Goal: Task Accomplishment & Management: Manage account settings

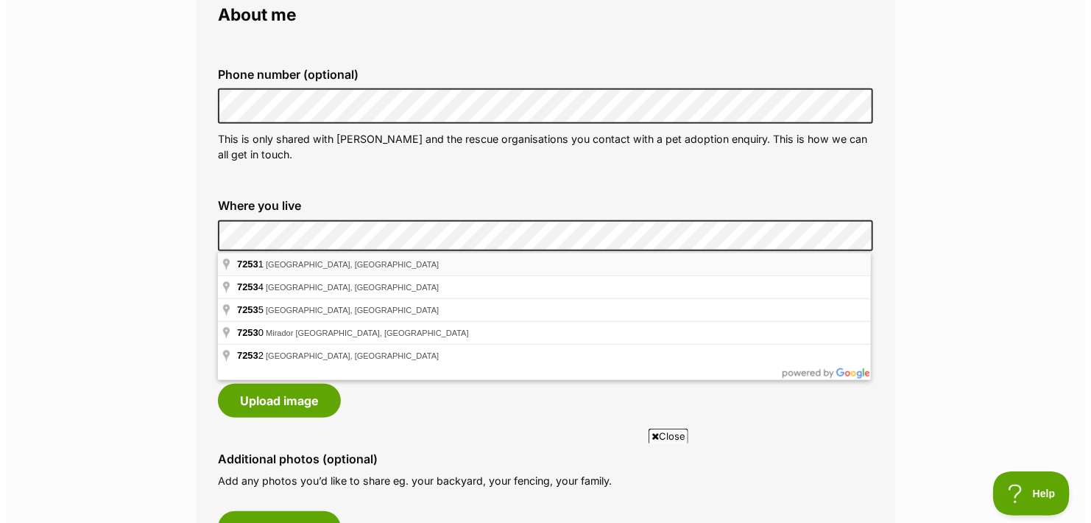
scroll to position [516, 0]
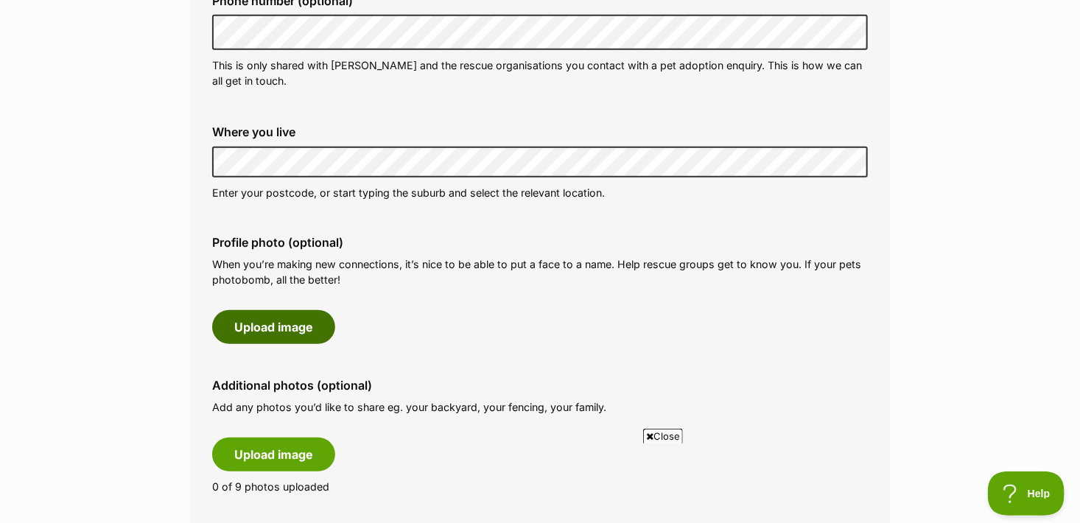
click at [289, 327] on button "Upload image" at bounding box center [273, 327] width 123 height 34
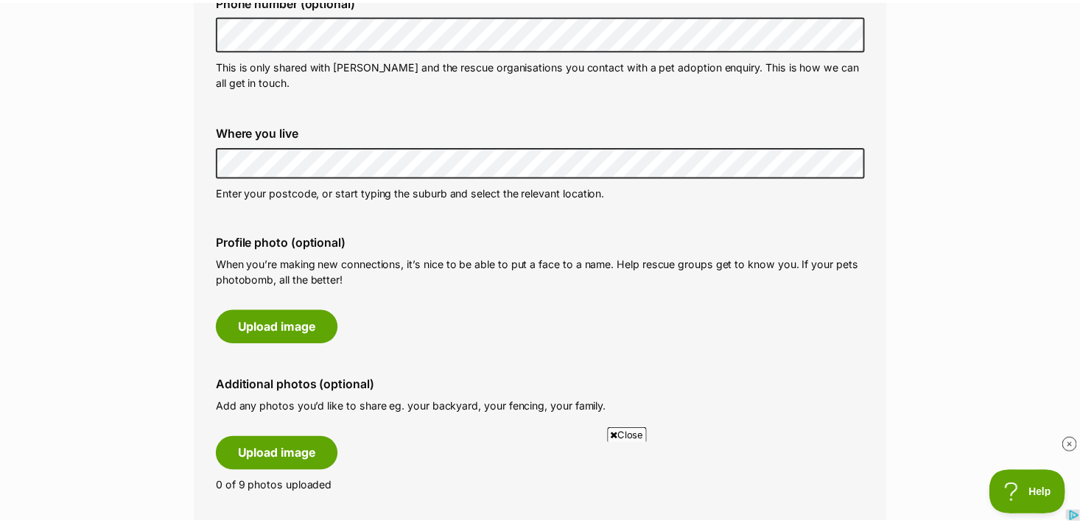
scroll to position [0, 0]
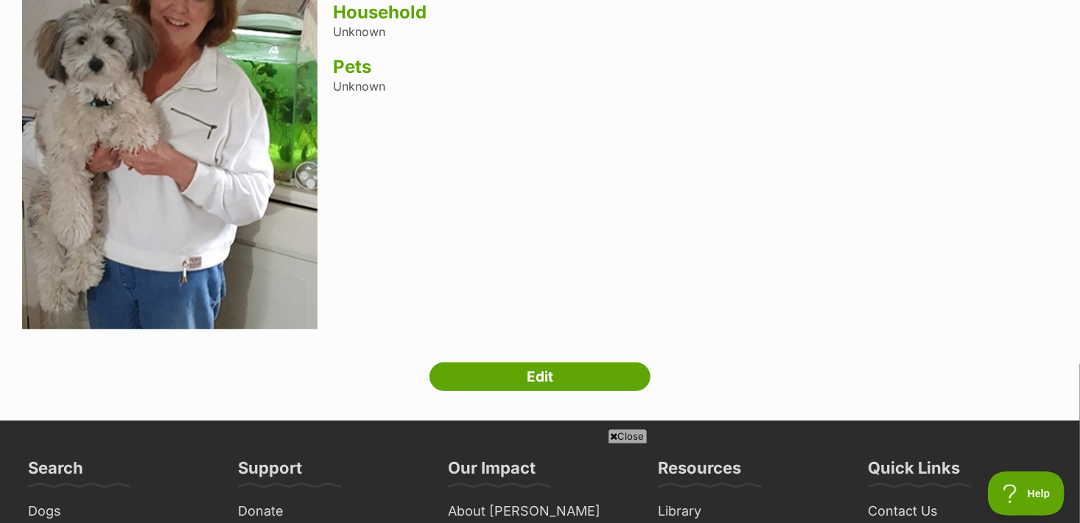
scroll to position [221, 0]
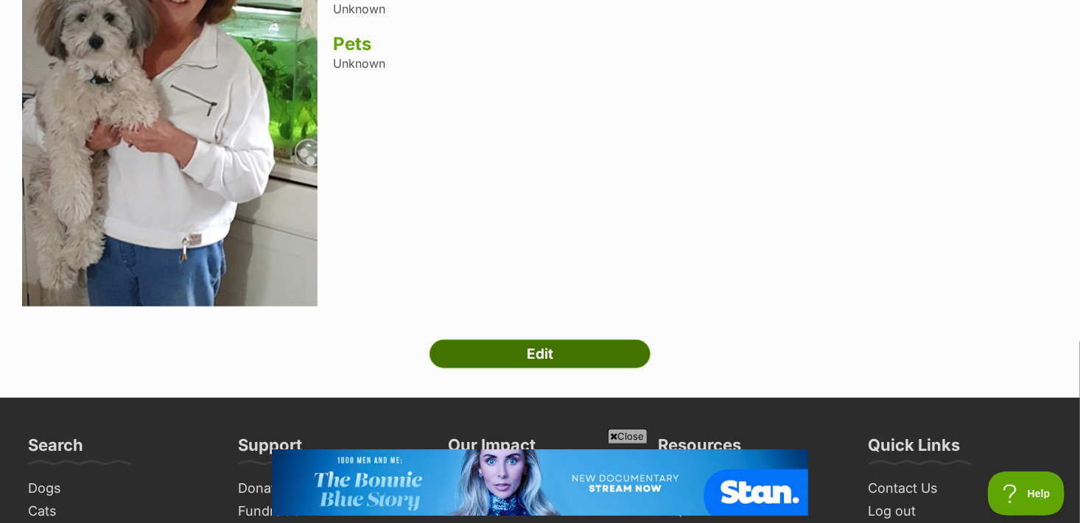
click at [554, 349] on link "Edit" at bounding box center [539, 353] width 221 height 29
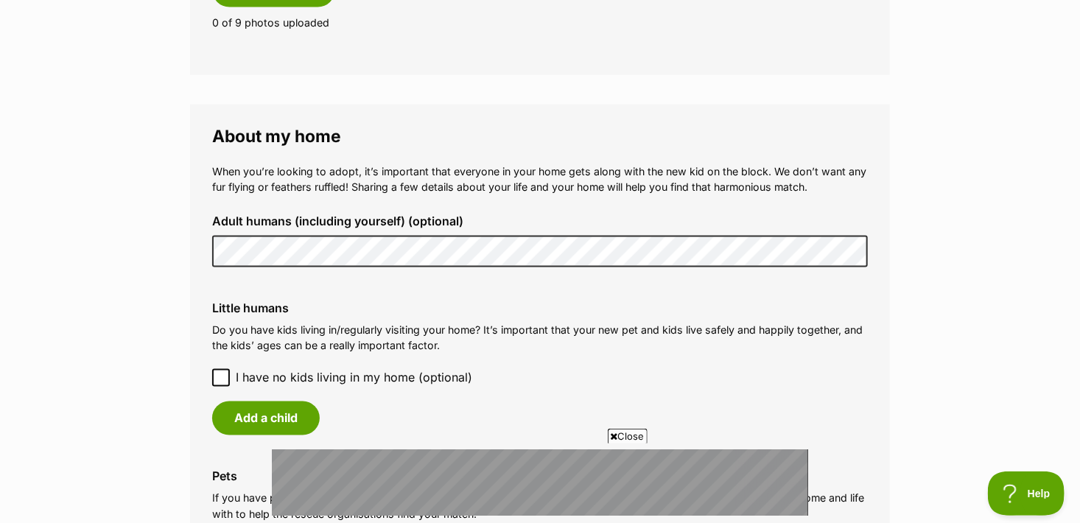
click at [149, 117] on main "My adopter profile Why do I need an adopter profile? Your adopter profile will …" at bounding box center [540, 58] width 1080 height 2265
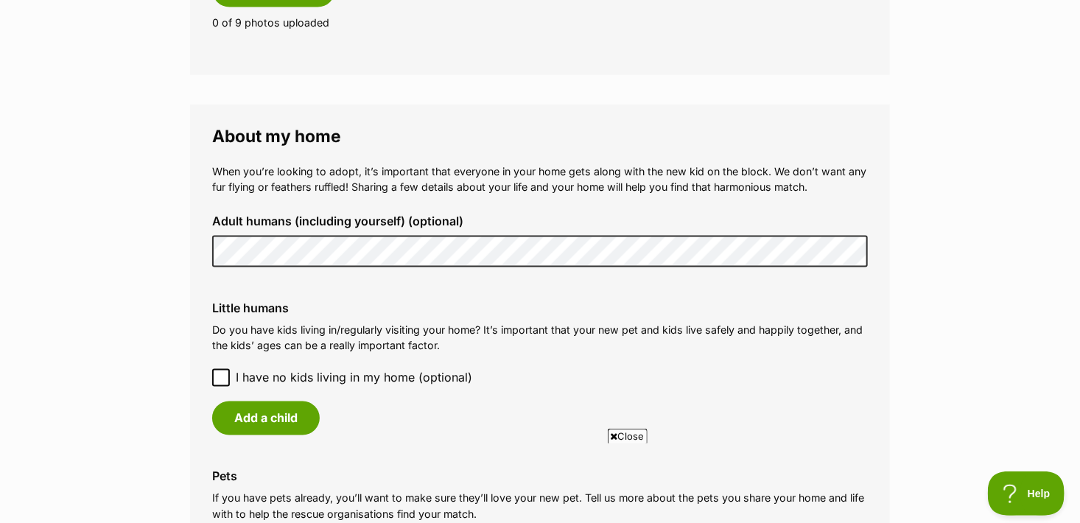
click at [219, 373] on icon at bounding box center [221, 378] width 10 height 10
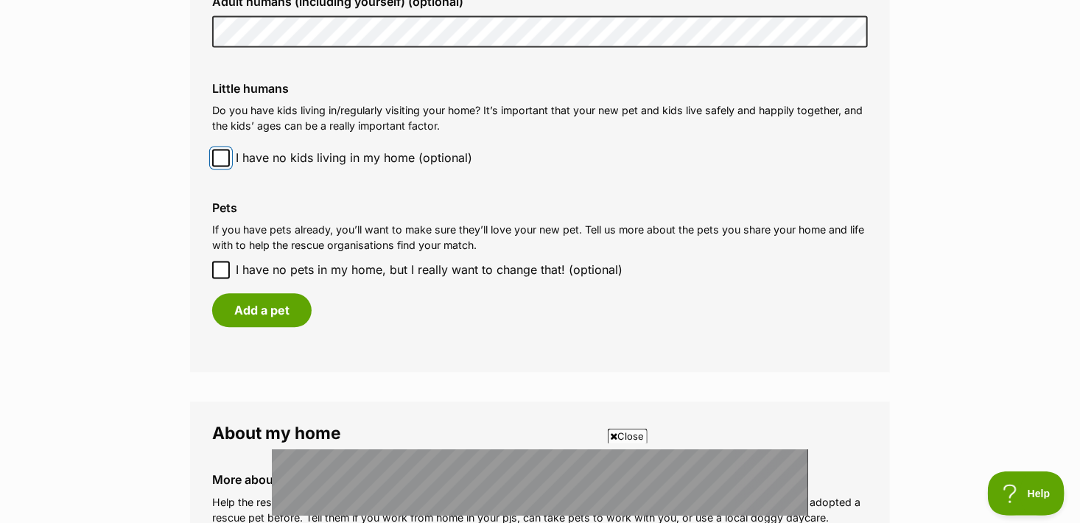
scroll to position [1399, 0]
click at [268, 295] on button "Add a pet" at bounding box center [261, 309] width 99 height 34
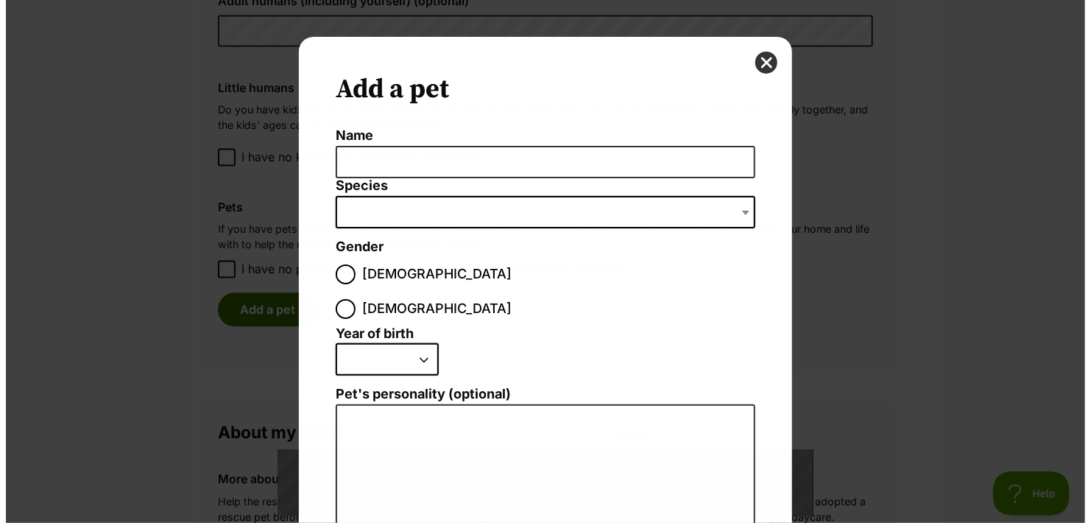
scroll to position [0, 0]
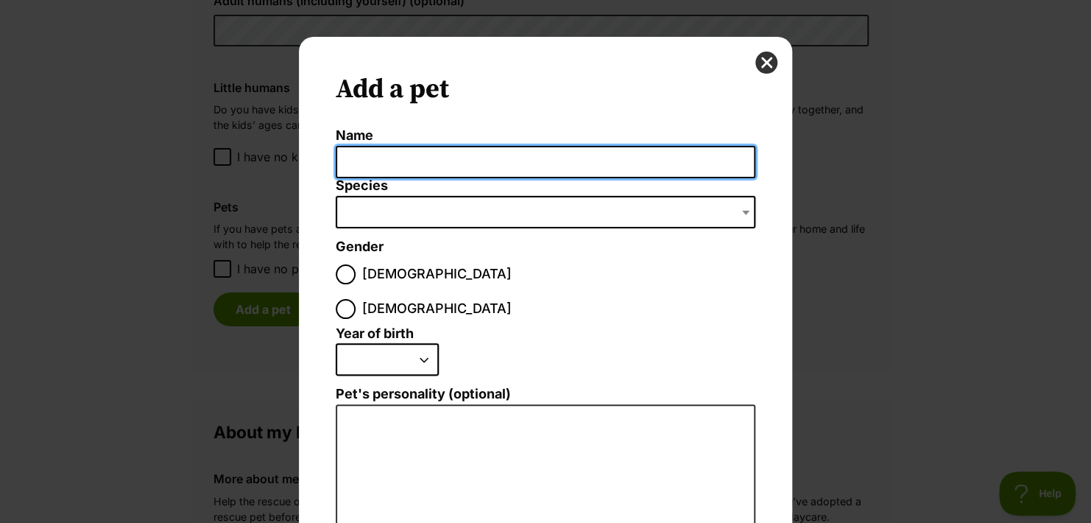
click at [352, 163] on input "Name" at bounding box center [546, 162] width 420 height 33
type input "[PERSON_NAME]"
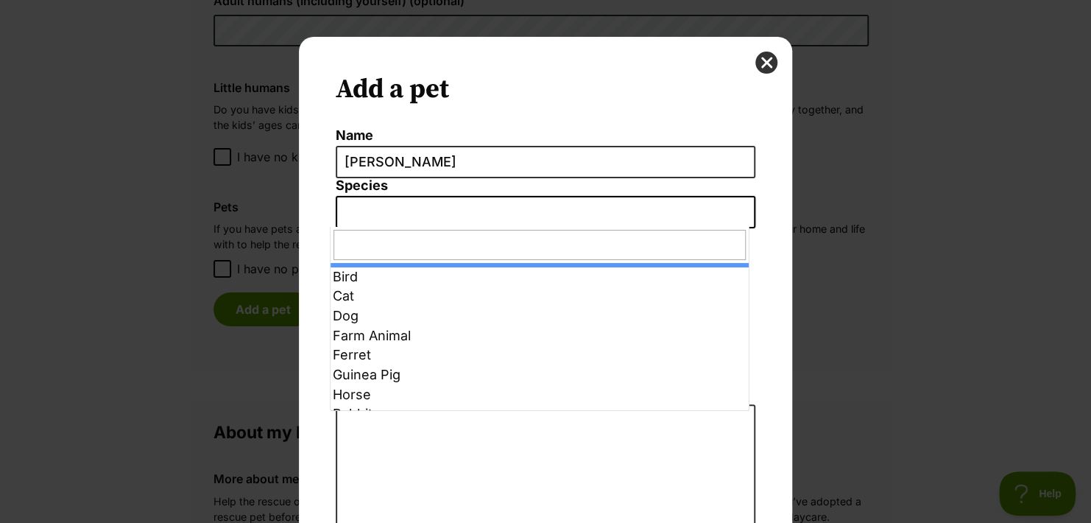
click at [353, 215] on span "Dialog Window - Close (Press escape to close)" at bounding box center [546, 212] width 420 height 32
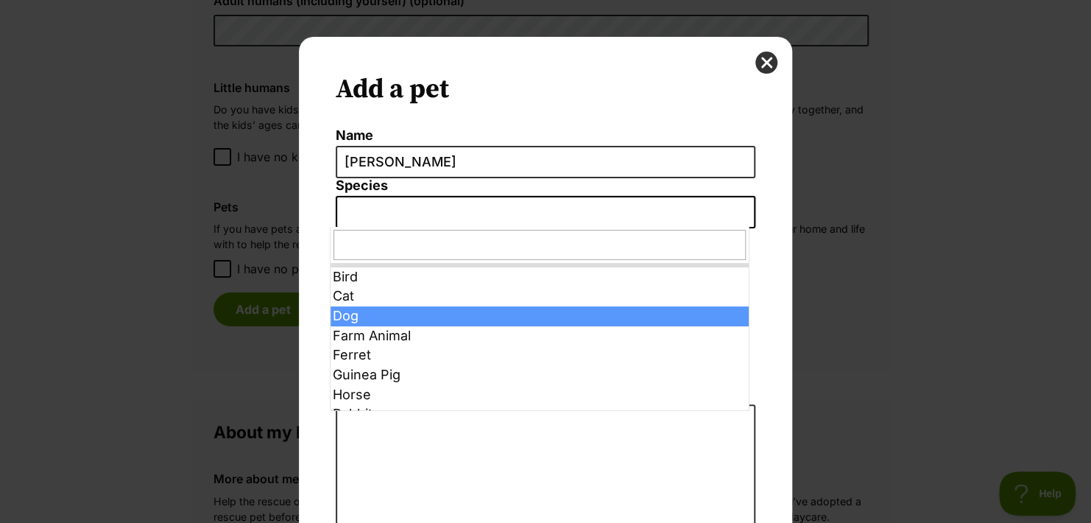
select select "1"
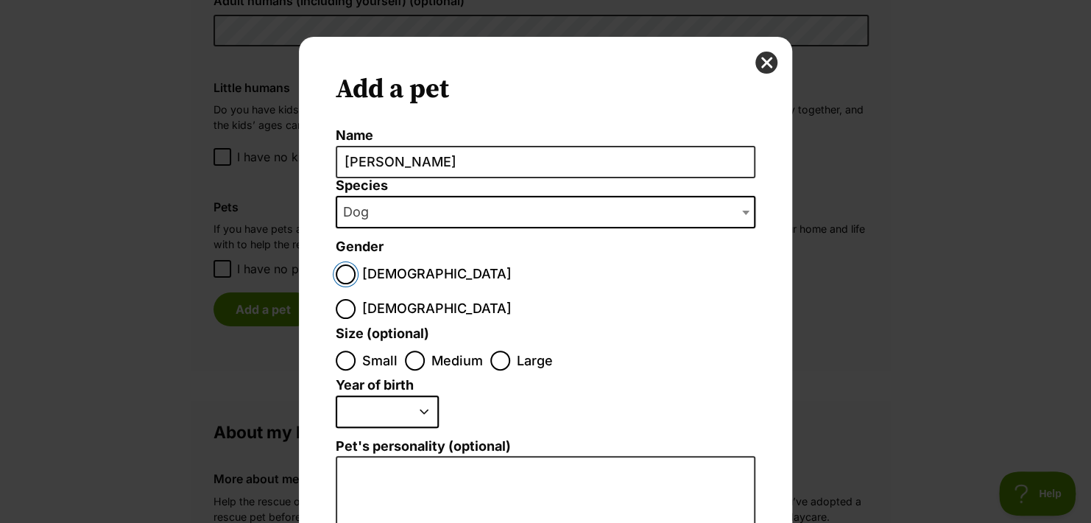
click at [339, 273] on input "[DEMOGRAPHIC_DATA]" at bounding box center [346, 274] width 20 height 20
radio input "true"
click at [409, 351] on input "Medium" at bounding box center [415, 361] width 20 height 20
radio input "true"
click at [418, 395] on select "2025 2024 2023 2022 2021 2020 2019 2018 2017 2016 2015 2014 2013 2012 2011 2010…" at bounding box center [387, 411] width 103 height 32
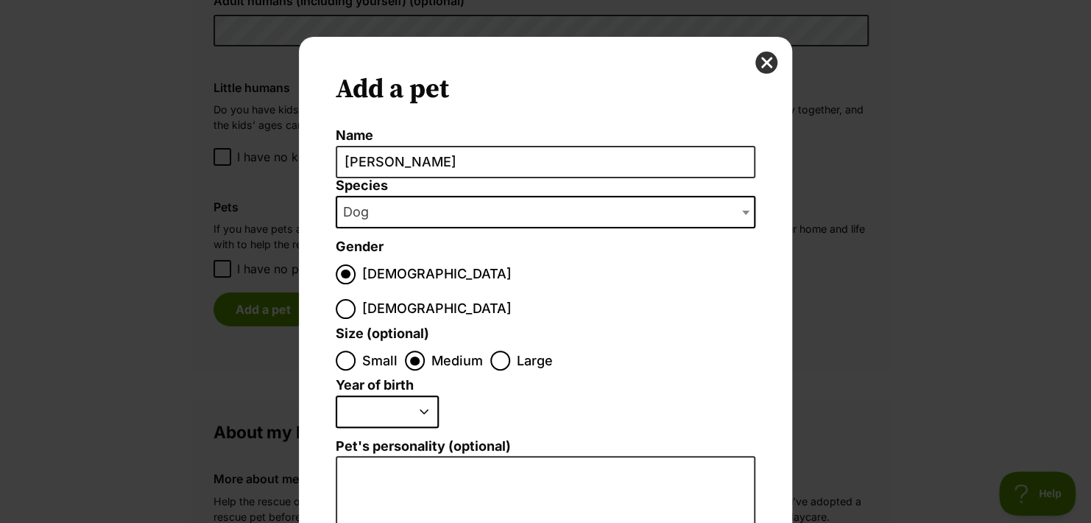
select select "2019"
click at [336, 395] on select "2025 2024 2023 2022 2021 2020 2019 2018 2017 2016 2015 2014 2013 2012 2011 2010…" at bounding box center [387, 411] width 103 height 32
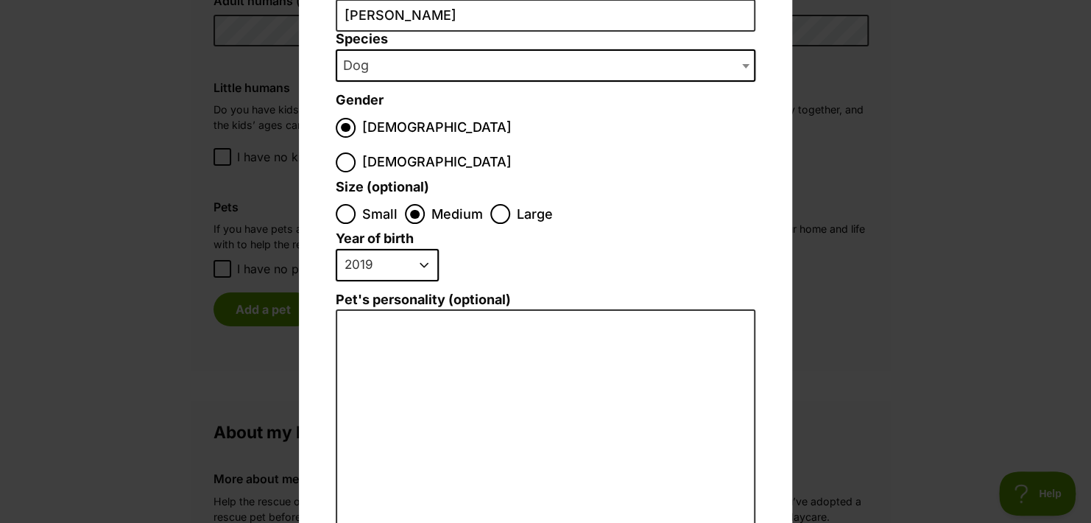
scroll to position [147, 0]
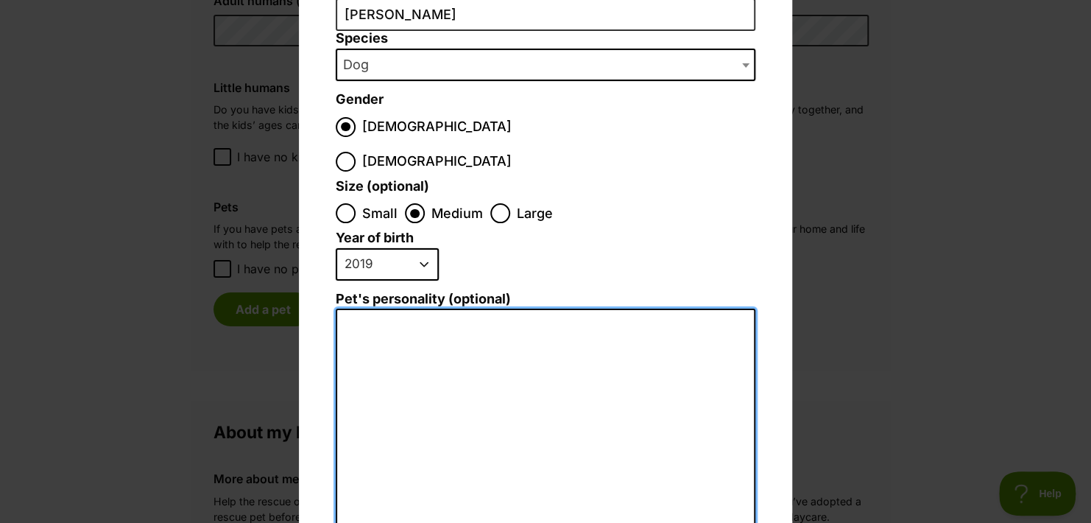
click at [426, 317] on textarea "Pet's personality (optional)" at bounding box center [546, 470] width 420 height 323
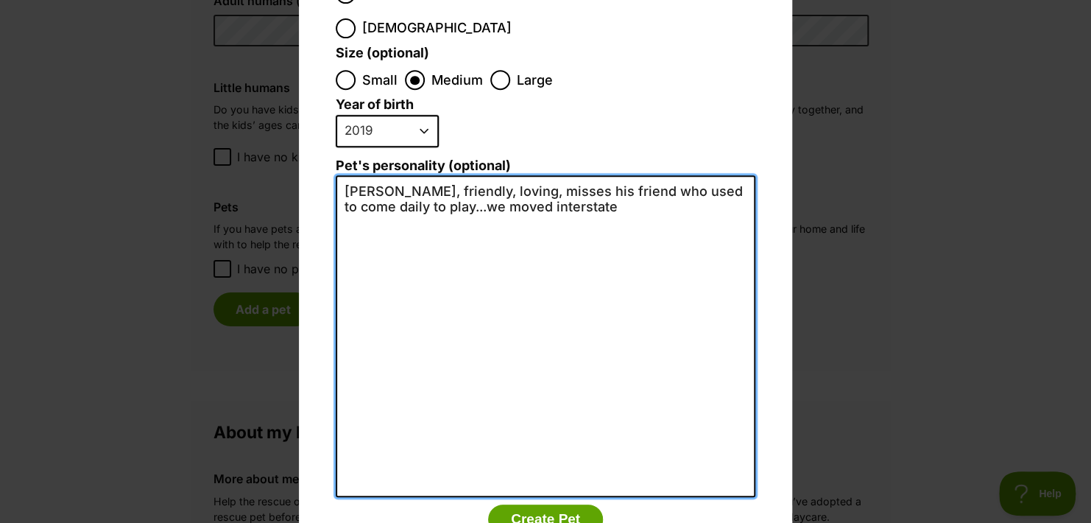
scroll to position [314, 0]
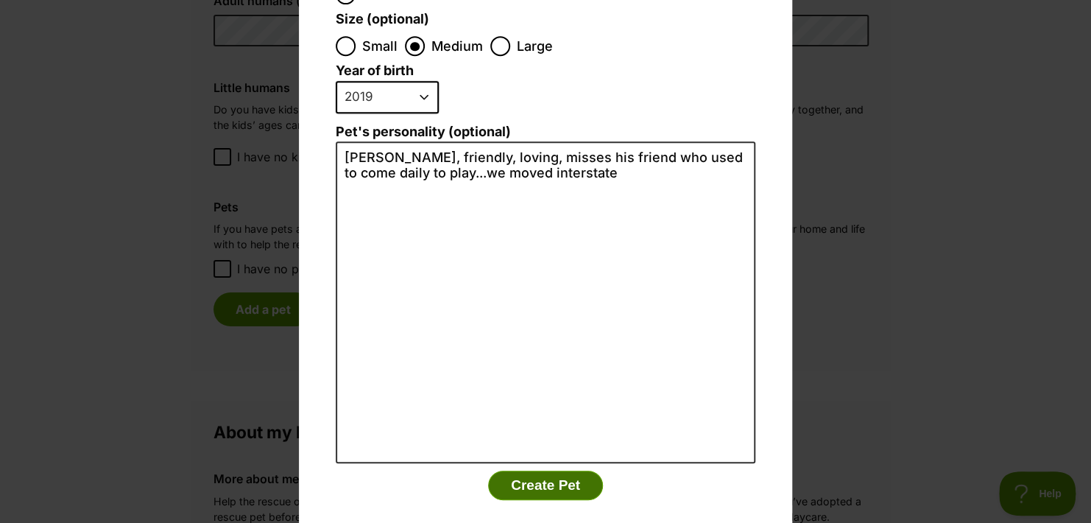
click at [558, 471] on button "Create Pet" at bounding box center [545, 485] width 115 height 29
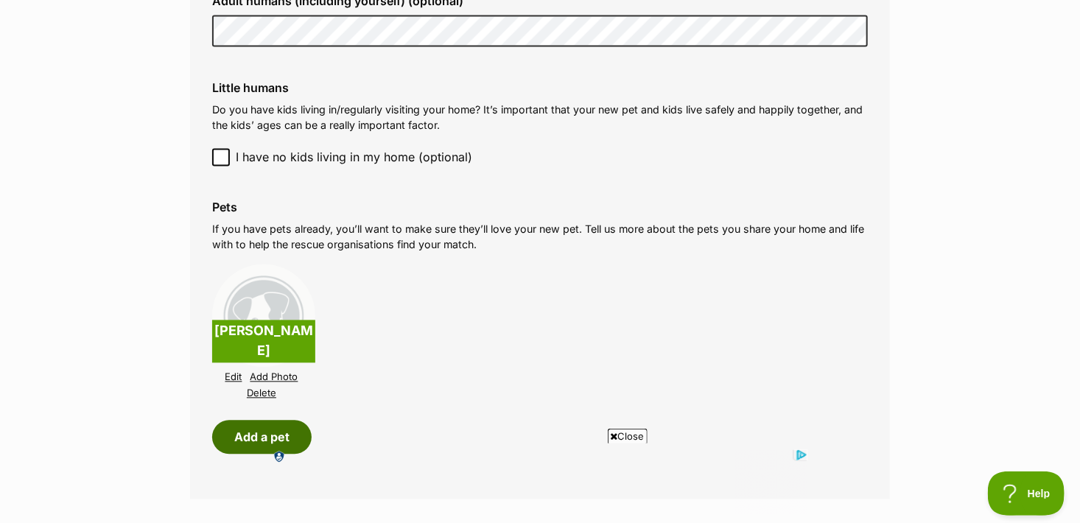
scroll to position [0, 0]
click at [235, 371] on link "Edit" at bounding box center [233, 376] width 17 height 11
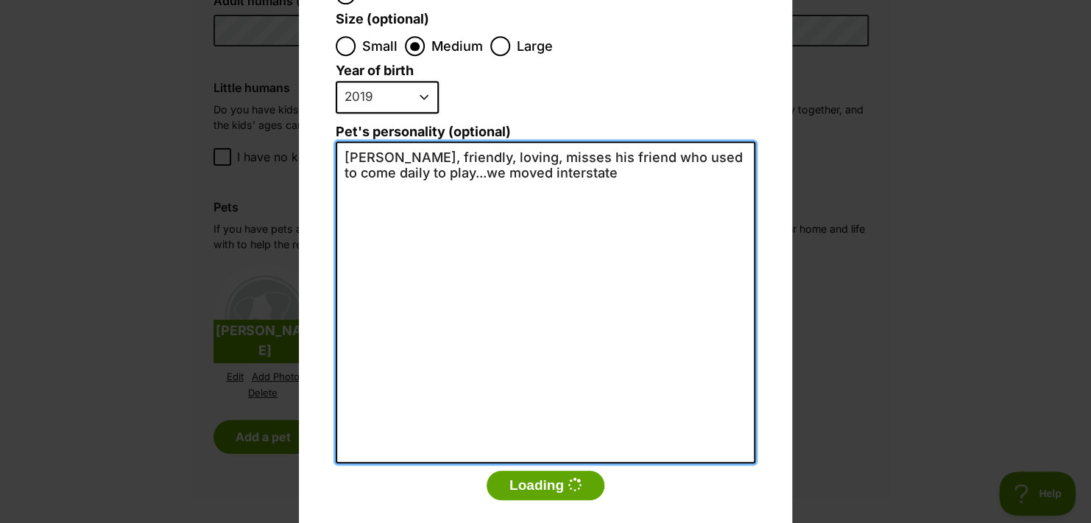
click at [560, 148] on textarea "[PERSON_NAME], friendly, loving, misses his friend who used to come daily to pl…" at bounding box center [546, 302] width 420 height 322
click at [499, 169] on textarea "[PERSON_NAME], friendly, loving, misses his friend who used to come daily to pl…" at bounding box center [546, 302] width 420 height 322
type textarea "[PERSON_NAME], friendly, loving, misses his friend who used to come daily to pl…"
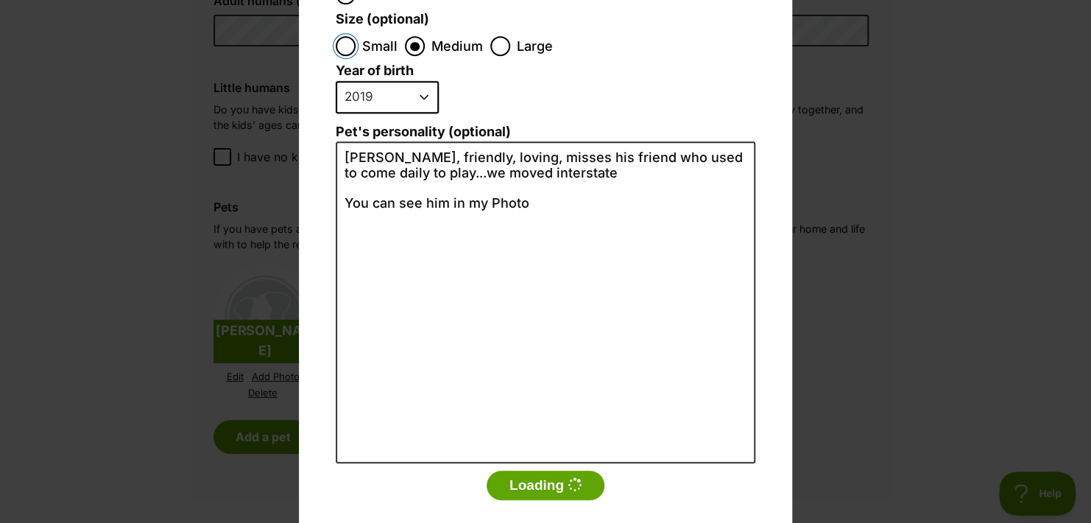
click at [336, 36] on input "Small" at bounding box center [346, 46] width 20 height 20
radio input "true"
click at [336, 36] on input "Small" at bounding box center [346, 46] width 20 height 20
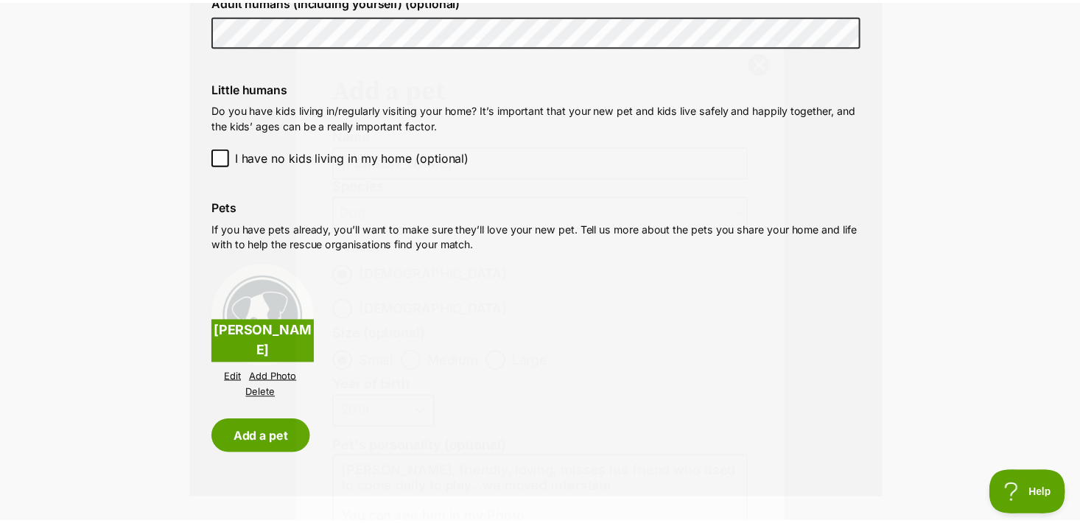
scroll to position [1399, 0]
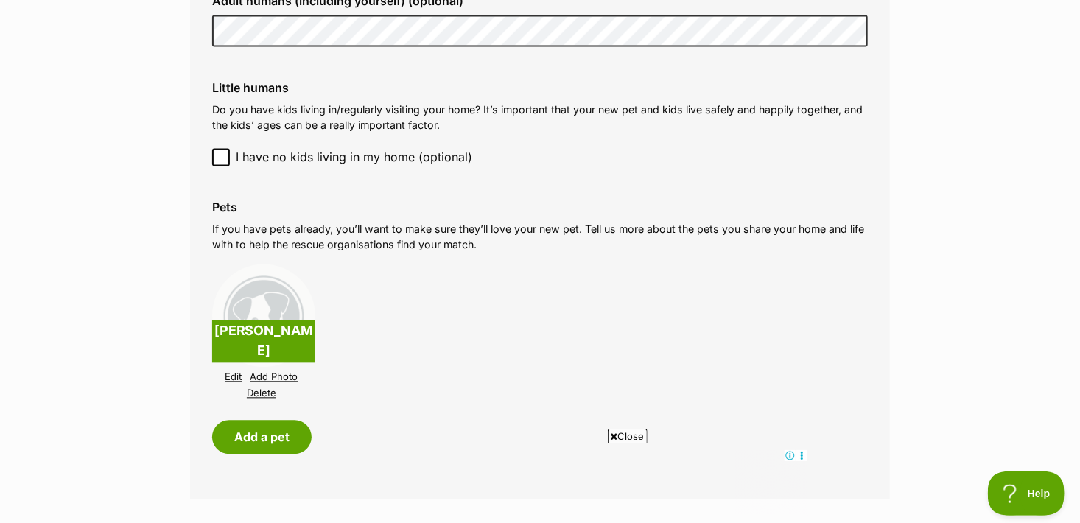
drag, startPoint x: 1088, startPoint y: 328, endPoint x: 1074, endPoint y: 155, distance: 173.6
click at [1074, 155] on body "Skip to main content Log in to favourite this pet Log in Or sign up Search PetR…" at bounding box center [540, 201] width 1080 height 3201
click at [235, 371] on link "Edit" at bounding box center [233, 376] width 17 height 11
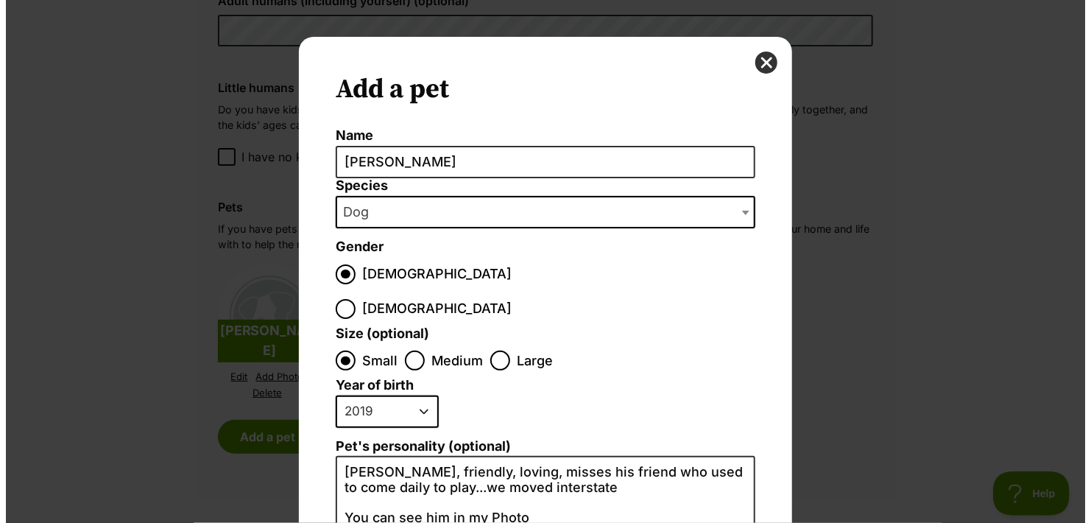
scroll to position [0, 0]
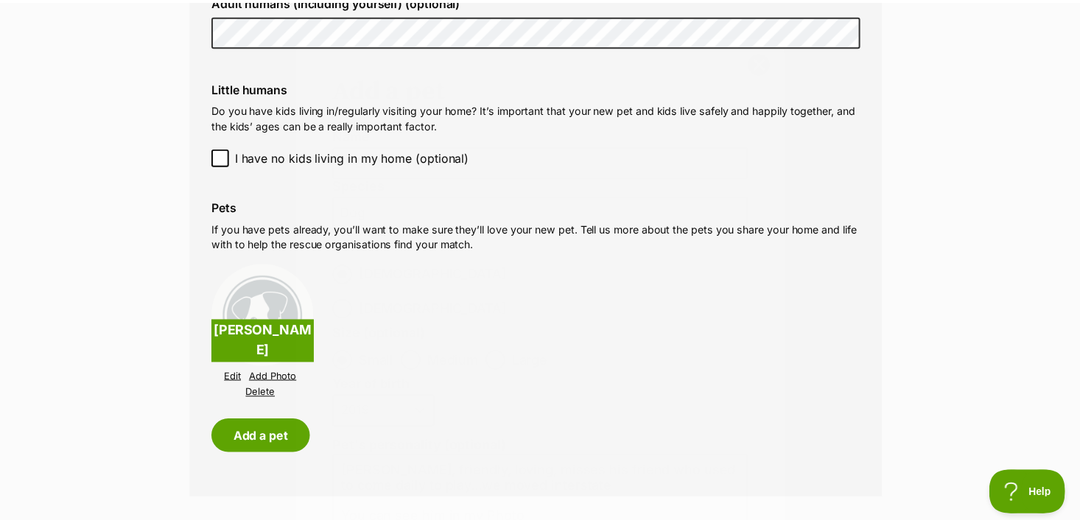
scroll to position [1399, 0]
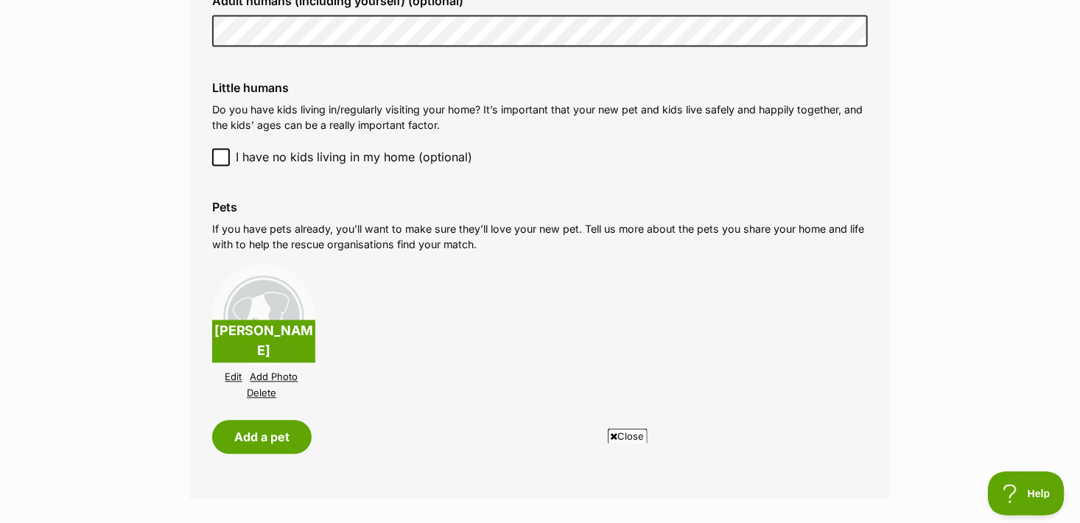
click at [233, 371] on link "Edit" at bounding box center [233, 376] width 17 height 11
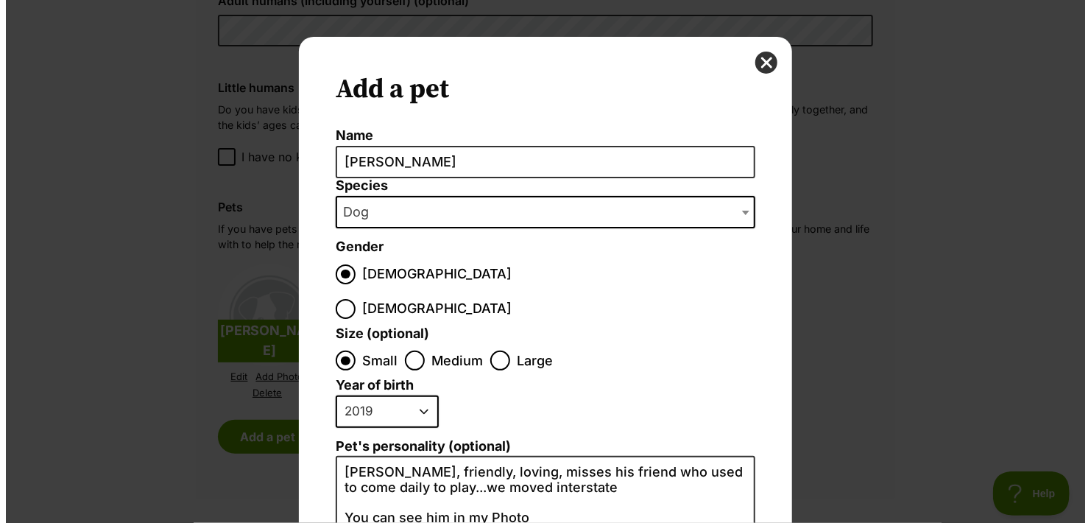
scroll to position [0, 0]
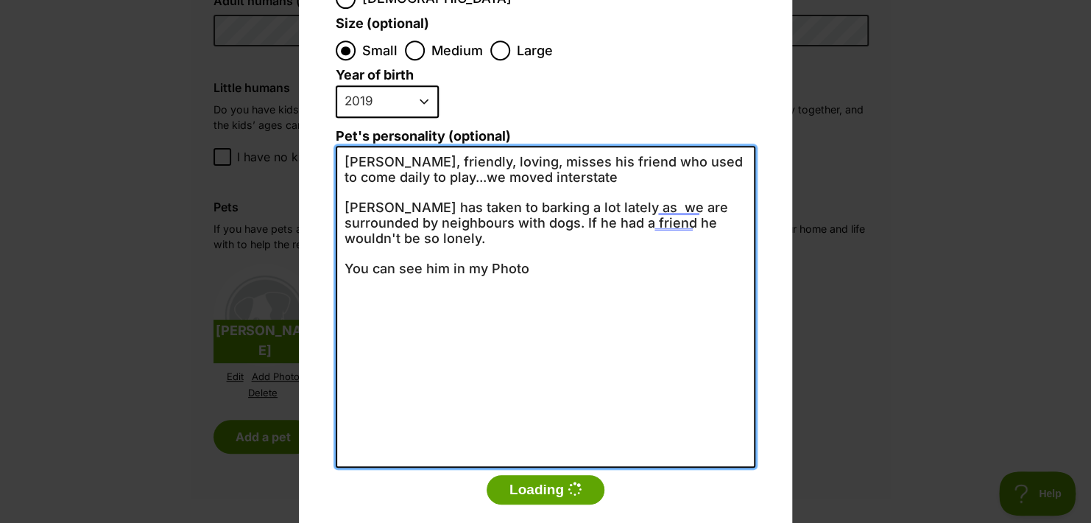
scroll to position [314, 0]
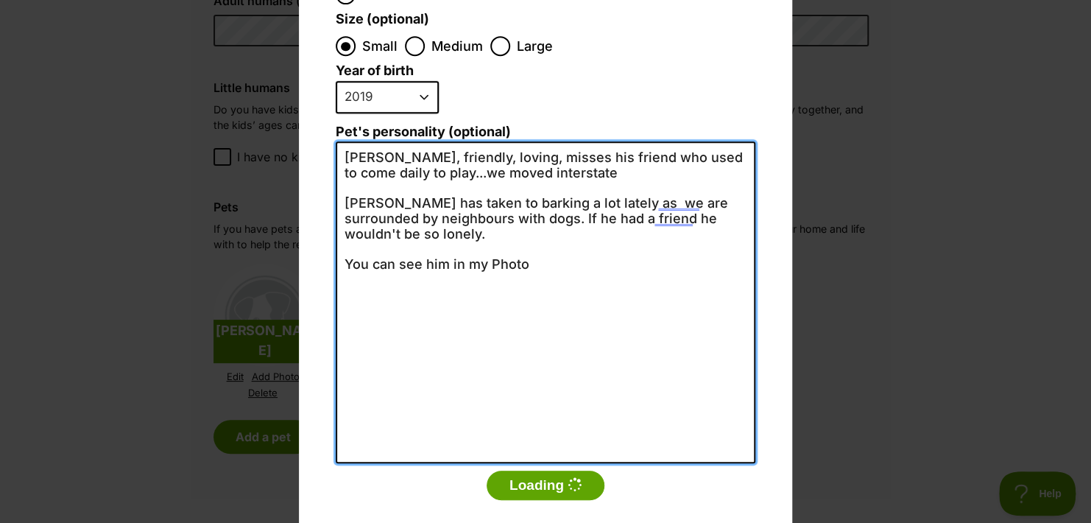
click at [575, 152] on textarea "[PERSON_NAME], friendly, loving, misses his friend who used to come daily to pl…" at bounding box center [546, 302] width 420 height 322
click at [611, 171] on textarea "[PERSON_NAME], friendly, loving, misses his friend who used to come daily to pl…" at bounding box center [546, 302] width 420 height 322
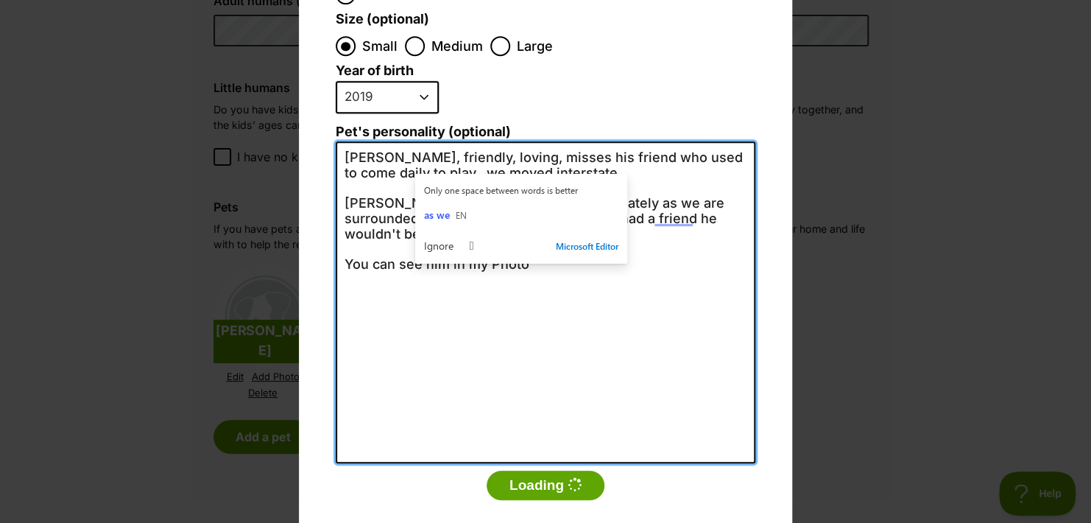
click at [734, 244] on textarea "[PERSON_NAME], friendly, loving, misses his friend who used to come daily to pl…" at bounding box center [546, 302] width 420 height 322
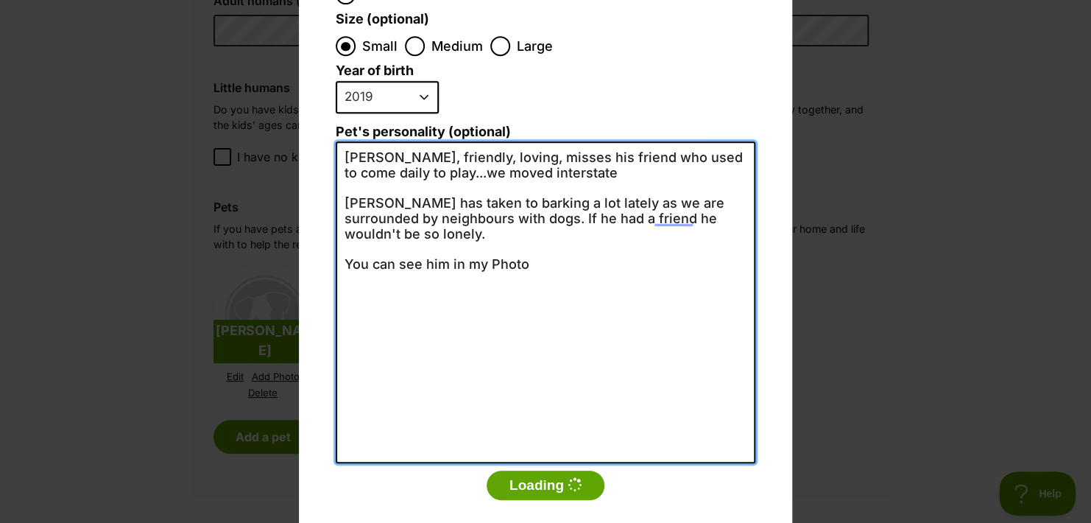
type textarea "[PERSON_NAME], friendly, loving, misses his friend who used to come daily to pl…"
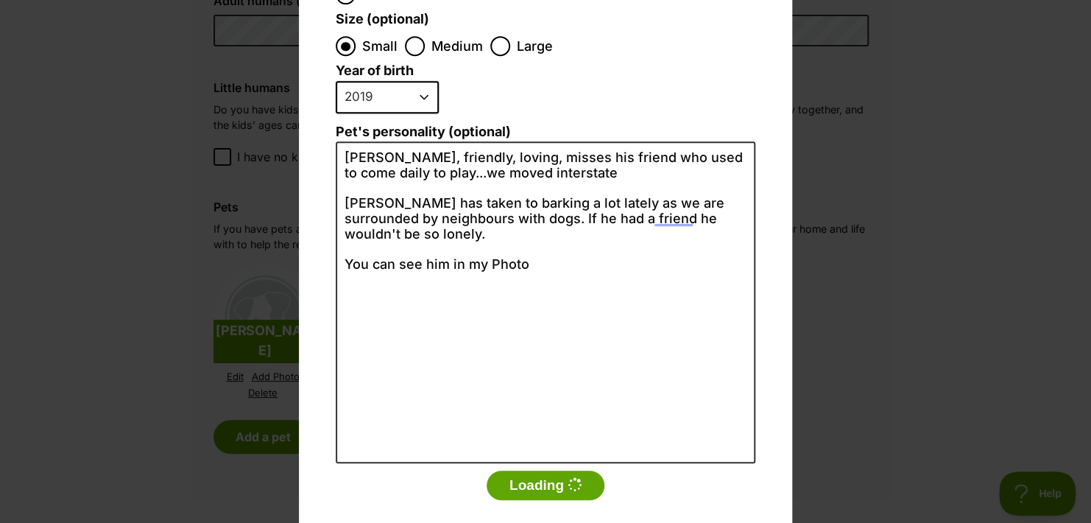
click at [224, 471] on div "Add a pet Name [PERSON_NAME] Species Bird Cat Dog Farm Animal Ferret Guinea Pig…" at bounding box center [545, 261] width 1091 height 523
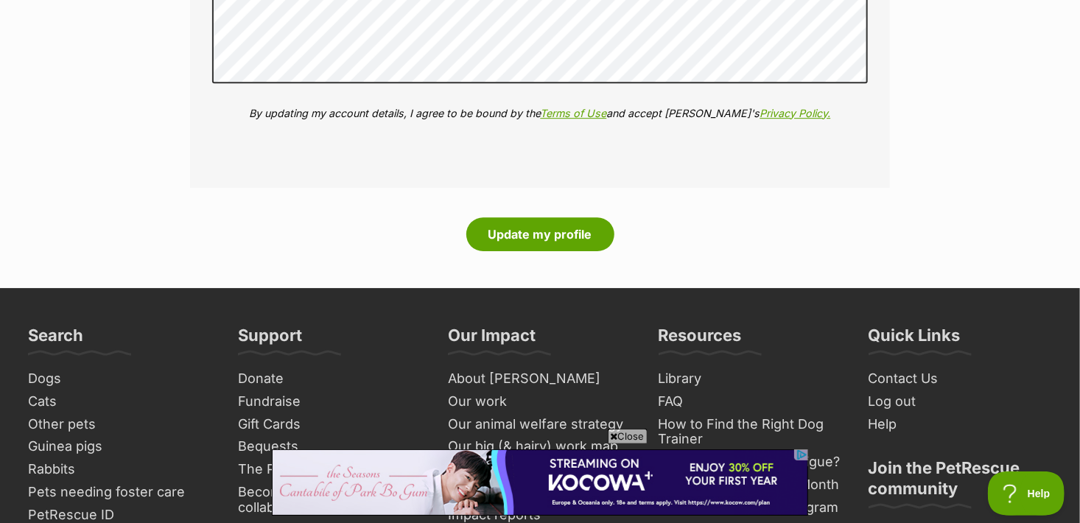
scroll to position [2136, 0]
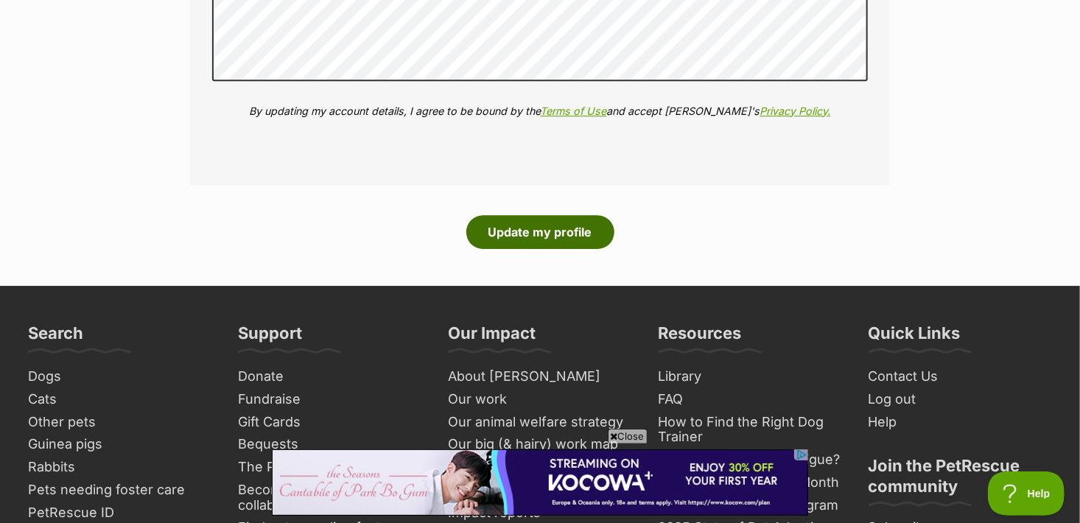
click at [556, 222] on button "Update my profile" at bounding box center [540, 232] width 148 height 34
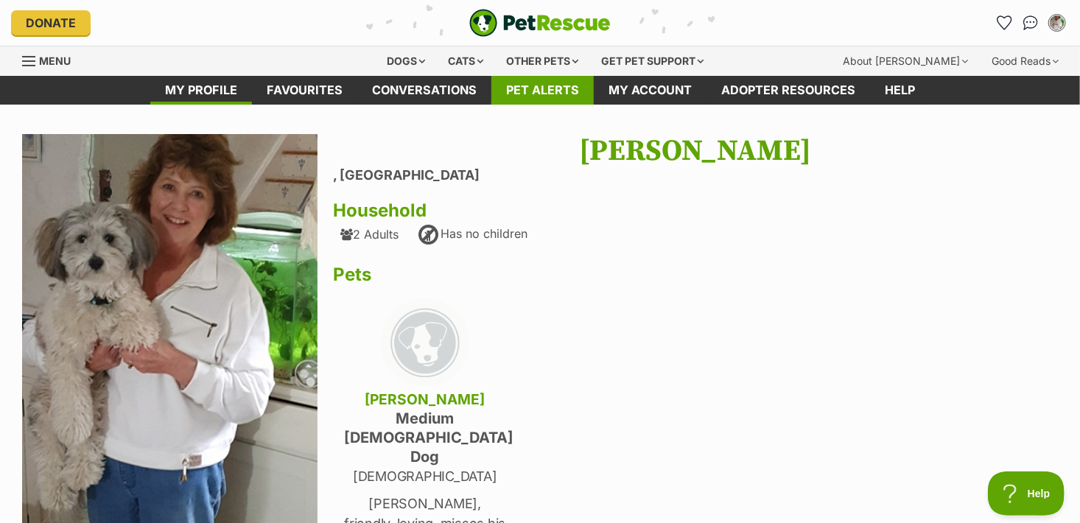
click at [521, 82] on link "Pet alerts" at bounding box center [542, 90] width 102 height 29
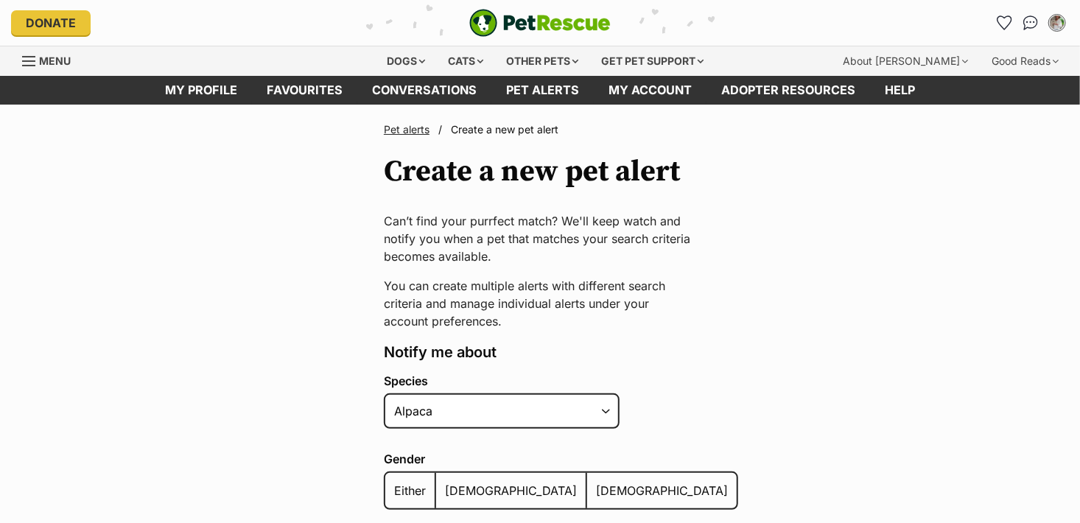
select select "1"
click at [384, 393] on select "Alpaca Bird Cat Chicken Cow Dog Donkey Duck Ferret Fish Goat Goose Guinea Fowl …" at bounding box center [502, 410] width 236 height 35
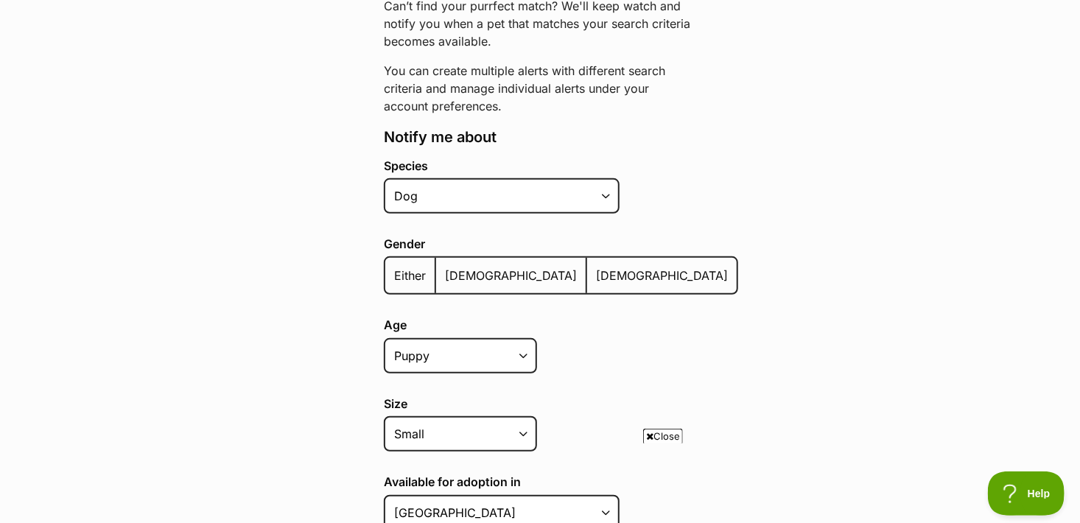
scroll to position [221, 0]
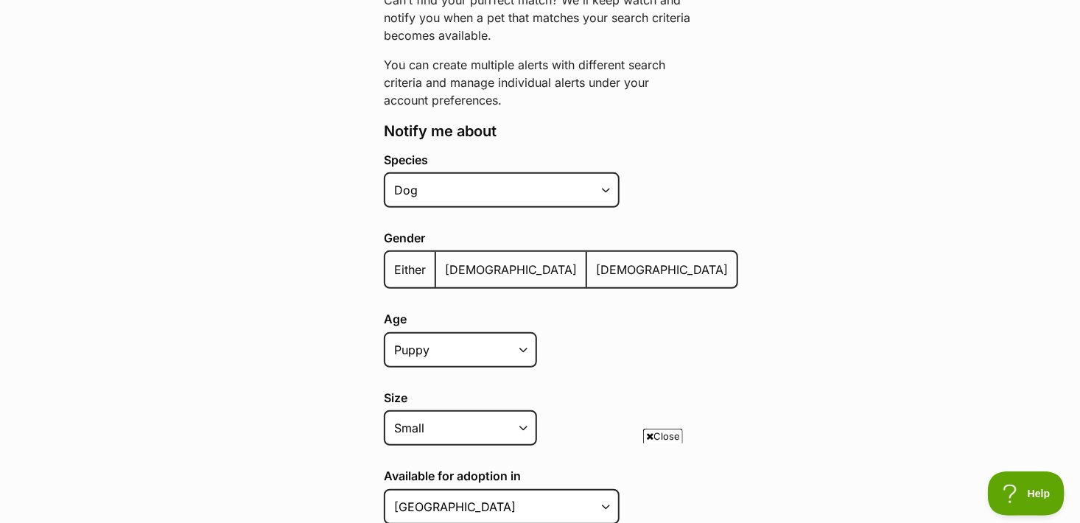
click at [596, 268] on span "[DEMOGRAPHIC_DATA]" at bounding box center [662, 269] width 132 height 15
click at [595, 261] on input "[DEMOGRAPHIC_DATA]" at bounding box center [595, 260] width 0 height 1
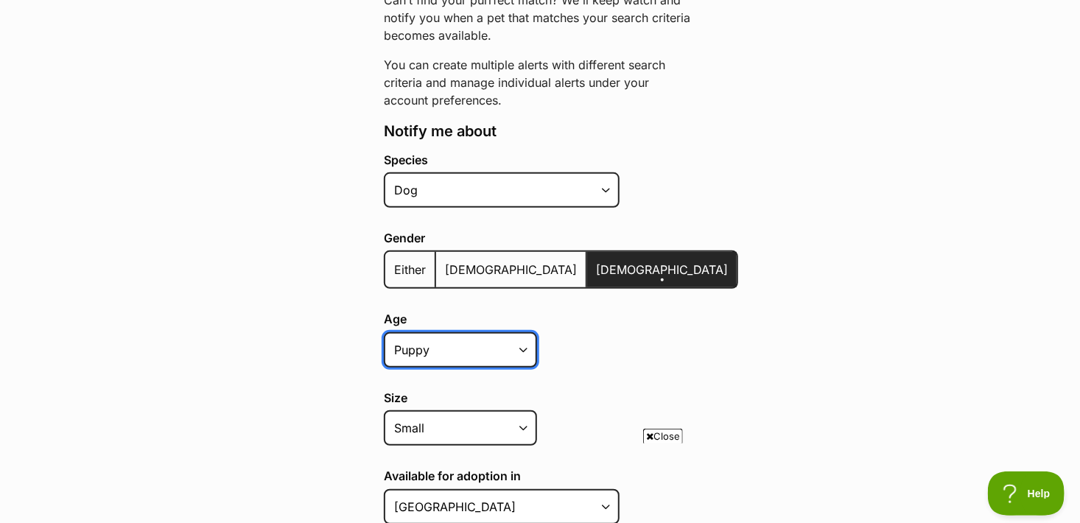
click at [525, 346] on select "Puppy Adult Senior All ages" at bounding box center [460, 349] width 153 height 35
select select "adult"
click at [384, 332] on select "Puppy Adult Senior All ages" at bounding box center [460, 349] width 153 height 35
click at [449, 396] on label "Size" at bounding box center [561, 397] width 354 height 13
click at [449, 410] on select "Small Medium Large All sizes" at bounding box center [460, 427] width 153 height 35
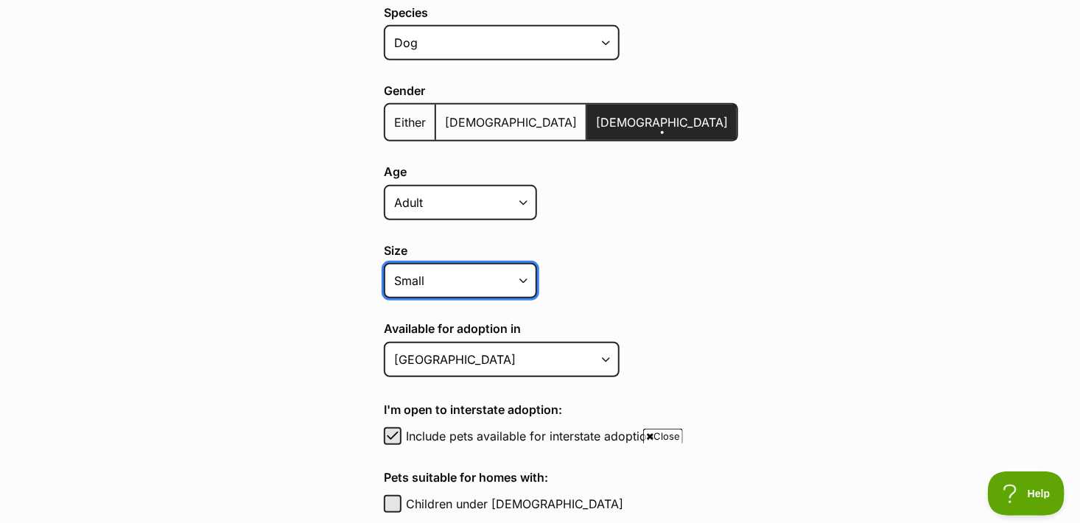
scroll to position [442, 0]
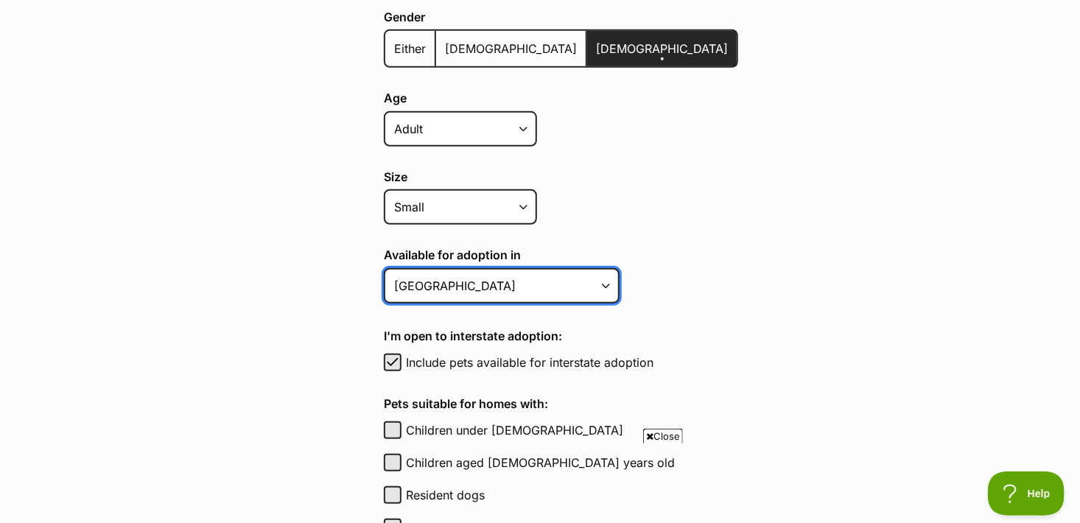
click at [608, 284] on select "[GEOGRAPHIC_DATA] [GEOGRAPHIC_DATA] [GEOGRAPHIC_DATA] [GEOGRAPHIC_DATA] [GEOGRA…" at bounding box center [502, 285] width 236 height 35
select select "8"
click at [384, 268] on select "[GEOGRAPHIC_DATA] [GEOGRAPHIC_DATA] [GEOGRAPHIC_DATA] [GEOGRAPHIC_DATA] [GEOGRA…" at bounding box center [502, 285] width 236 height 35
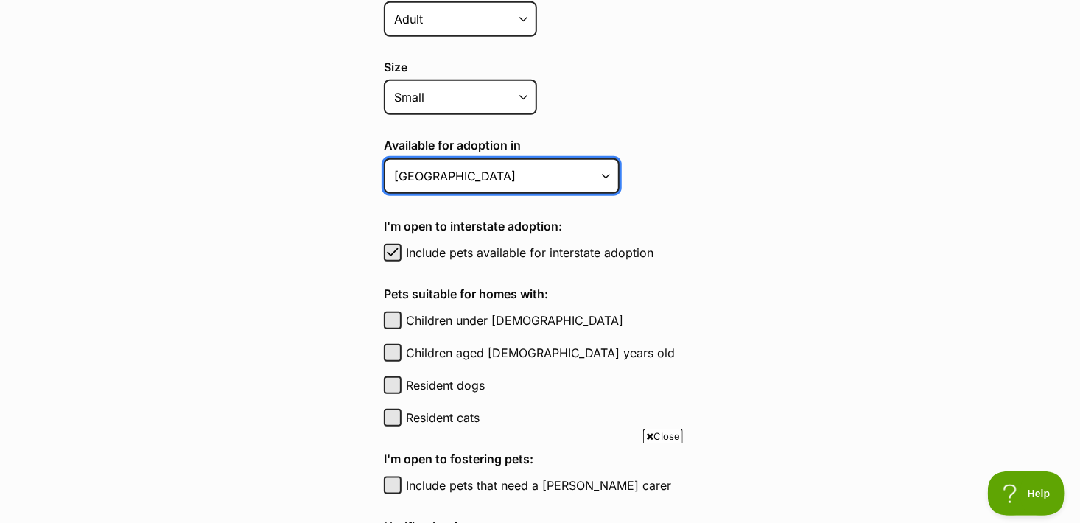
scroll to position [589, 0]
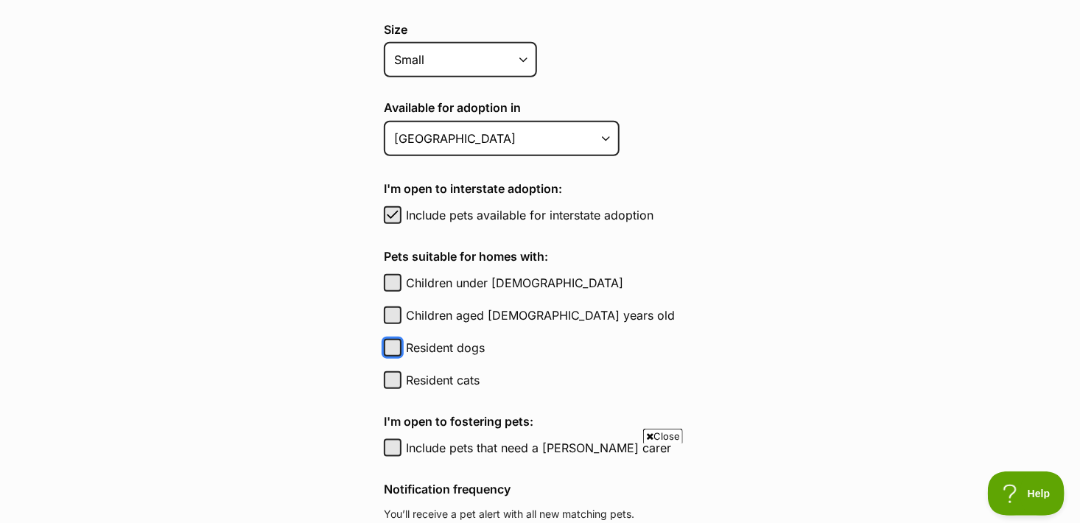
click at [390, 344] on button "Resident dogs" at bounding box center [393, 348] width 18 height 18
checkbox input "true"
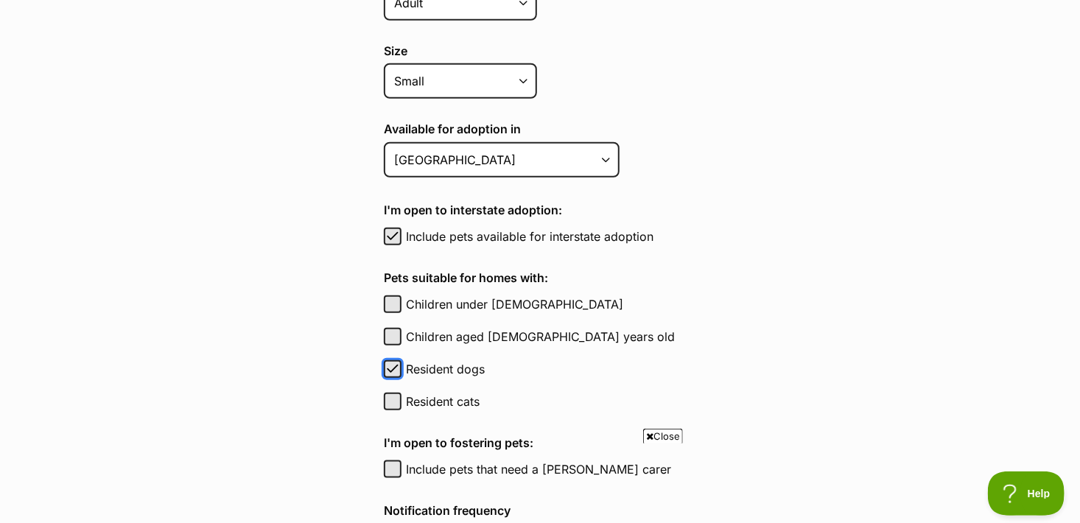
scroll to position [442, 0]
